Goal: Find specific page/section: Find specific page/section

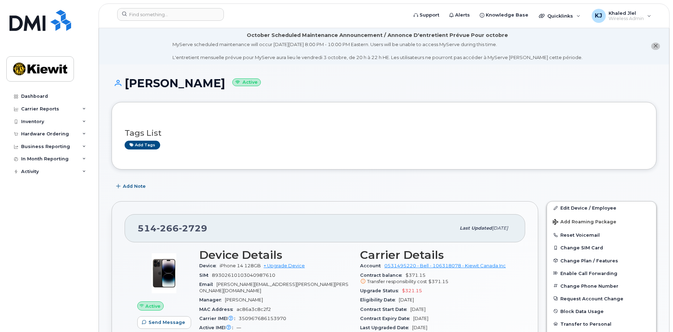
scroll to position [35, 0]
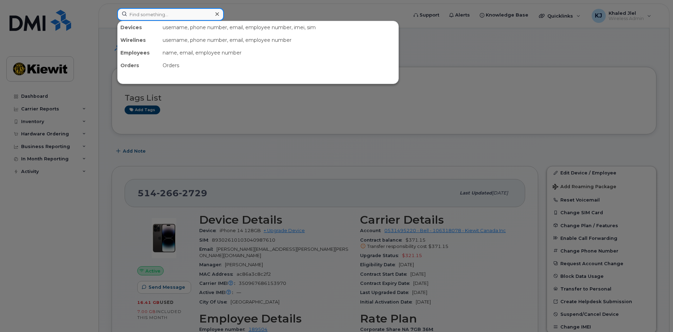
click at [207, 18] on input at bounding box center [170, 14] width 107 height 13
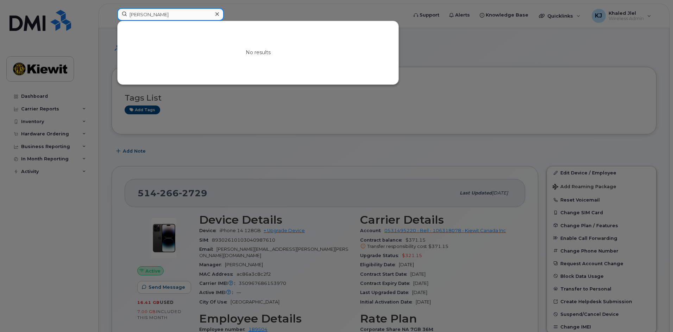
click at [188, 14] on input "MC lalonde" at bounding box center [170, 14] width 107 height 13
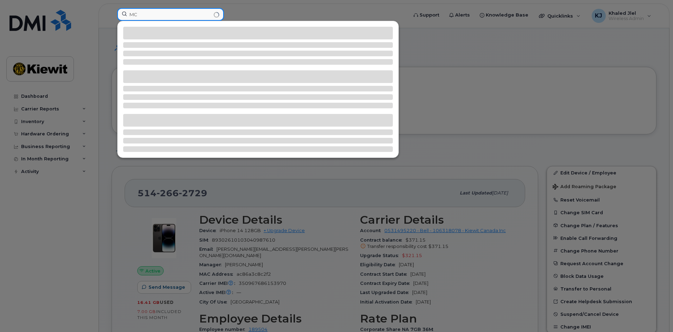
type input "M"
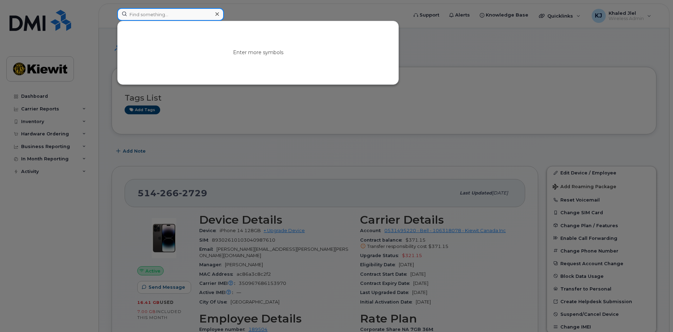
click at [171, 11] on input at bounding box center [170, 14] width 107 height 13
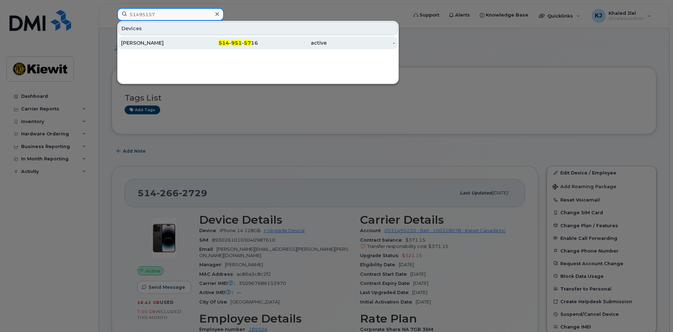
type input "51495157"
click at [181, 39] on div "[PERSON_NAME]" at bounding box center [155, 43] width 69 height 13
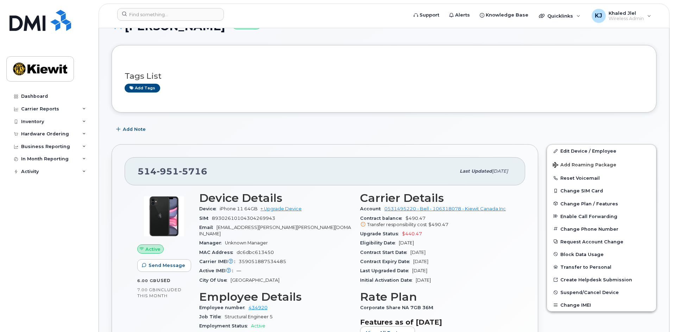
scroll to position [70, 0]
